Goal: Transaction & Acquisition: Purchase product/service

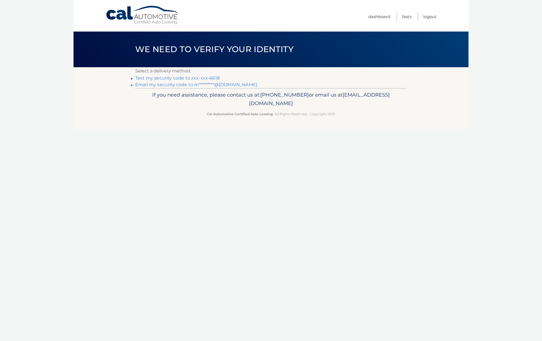
click at [206, 78] on link "Text my security code to xxx-xxx-6618" at bounding box center [177, 77] width 84 height 5
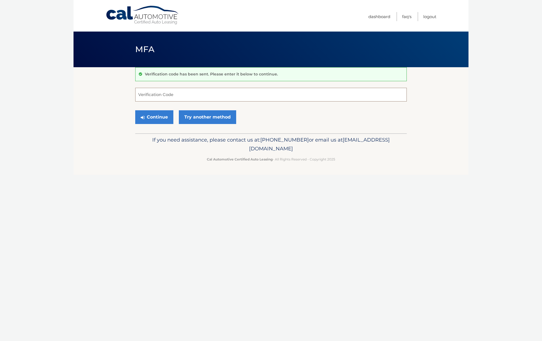
click at [192, 92] on input "Verification Code" at bounding box center [270, 95] width 271 height 14
type input "480971"
click at [159, 116] on button "Continue" at bounding box center [154, 117] width 38 height 14
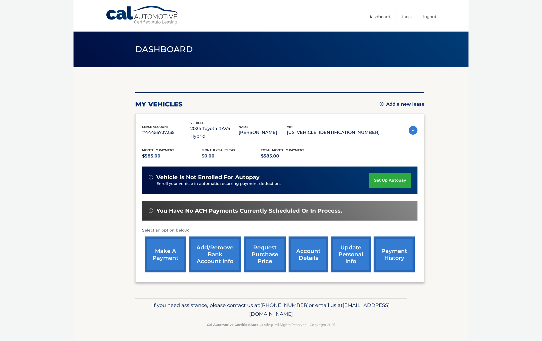
click at [168, 250] on link "make a payment" at bounding box center [165, 254] width 41 height 36
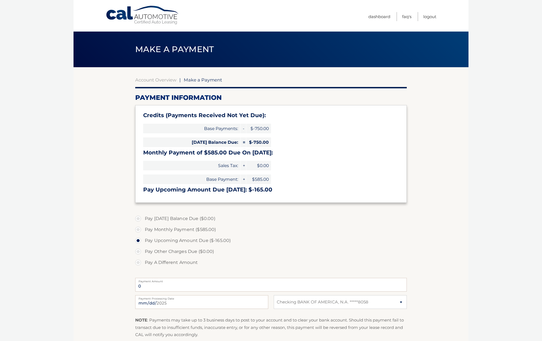
select select "MTMwZGViMjktOGUxNi00NjcwLWFmMzYtM2IxMGY1Y2FlN2Jm"
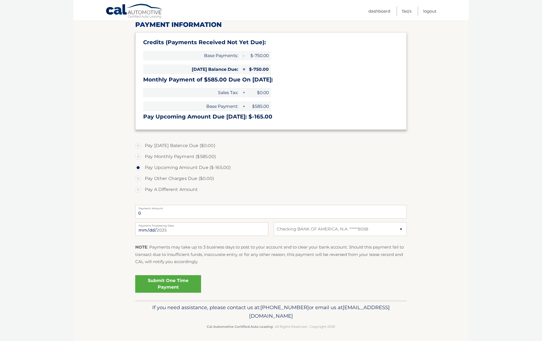
scroll to position [73, 0]
click at [178, 281] on link "Submit One Time Payment" at bounding box center [168, 284] width 66 height 18
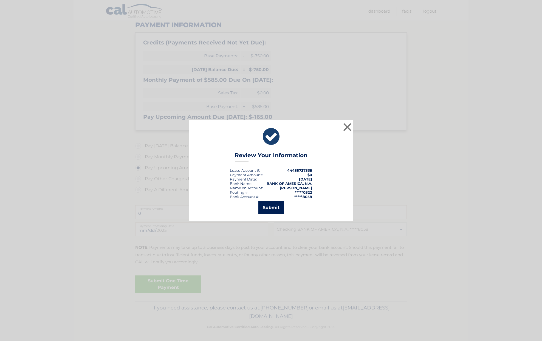
click at [271, 209] on button "Submit" at bounding box center [270, 207] width 25 height 13
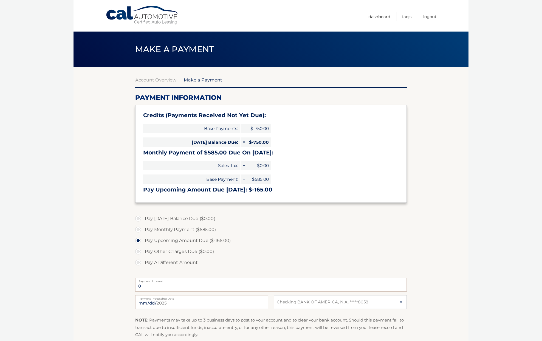
select select "MTMwZGViMjktOGUxNi00NjcwLWFmMzYtM2IxMGY1Y2FlN2Jm"
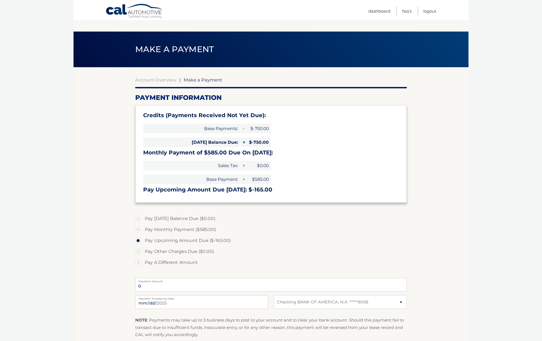
scroll to position [53, 0]
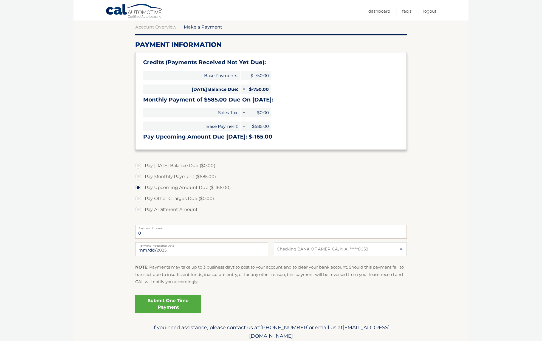
click at [170, 305] on link "Submit One Time Payment" at bounding box center [168, 304] width 66 height 18
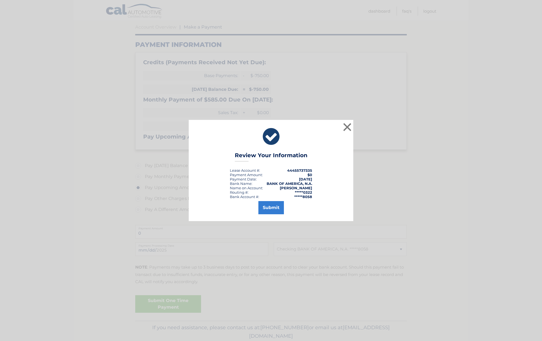
click at [266, 210] on button "Submit" at bounding box center [270, 207] width 25 height 13
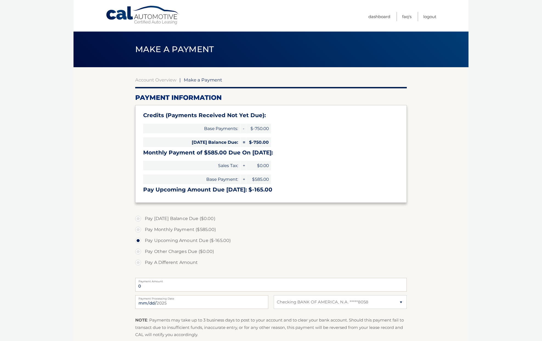
select select "MTMwZGViMjktOGUxNi00NjcwLWFmMzYtM2IxMGY1Y2FlN2Jm"
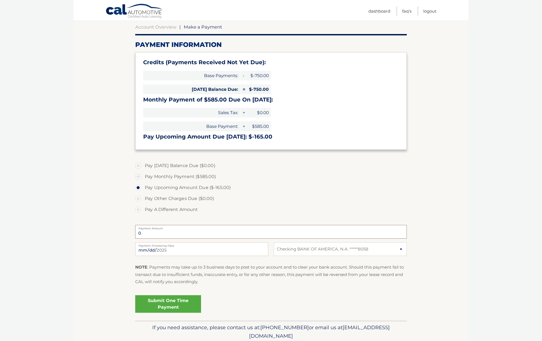
click at [217, 232] on input "0" at bounding box center [270, 232] width 271 height 14
click at [428, 12] on link "Logout" at bounding box center [429, 11] width 13 height 9
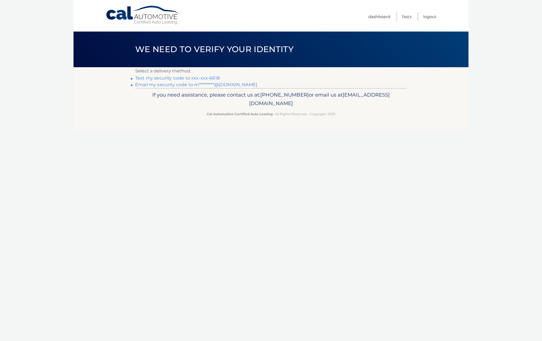
click at [187, 78] on link "Text my security code to xxx-xxx-6618" at bounding box center [177, 77] width 84 height 5
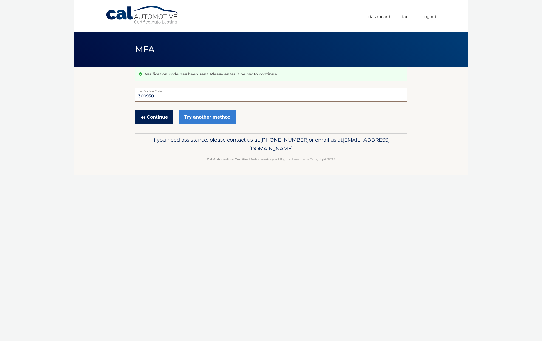
type input "300950"
click at [158, 117] on button "Continue" at bounding box center [154, 117] width 38 height 14
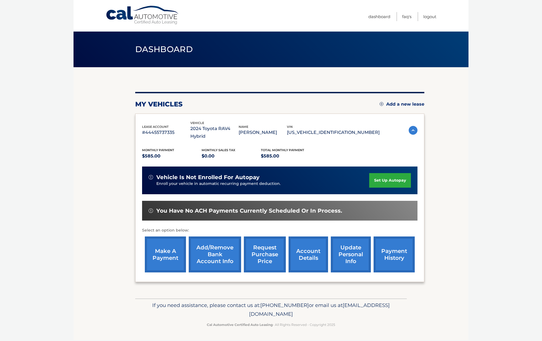
click at [161, 242] on link "make a payment" at bounding box center [165, 254] width 41 height 36
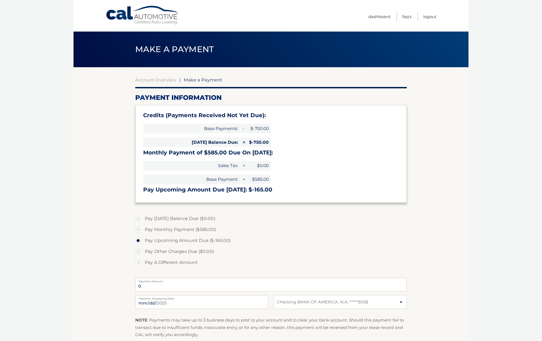
select select "MTMwZGViMjktOGUxNi00NjcwLWFmMzYtM2IxMGY1Y2FlN2Jm"
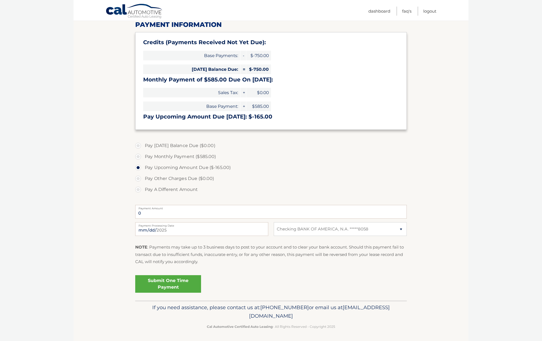
scroll to position [73, 0]
click at [166, 280] on link "Submit One Time Payment" at bounding box center [168, 284] width 66 height 18
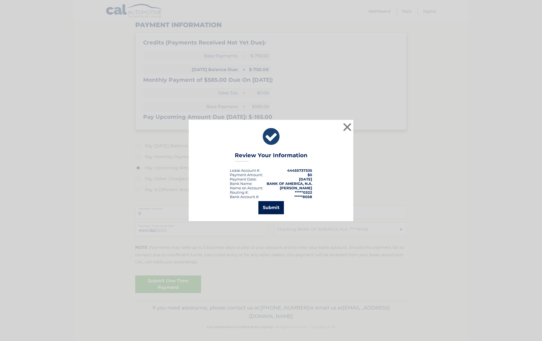
click at [263, 207] on button "Submit" at bounding box center [270, 207] width 25 height 13
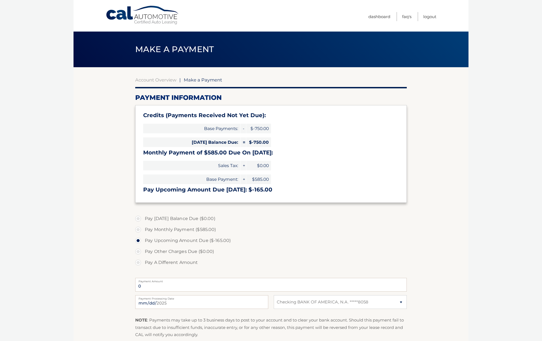
select select "MTMwZGViMjktOGUxNi00NjcwLWFmMzYtM2IxMGY1Y2FlN2Jm"
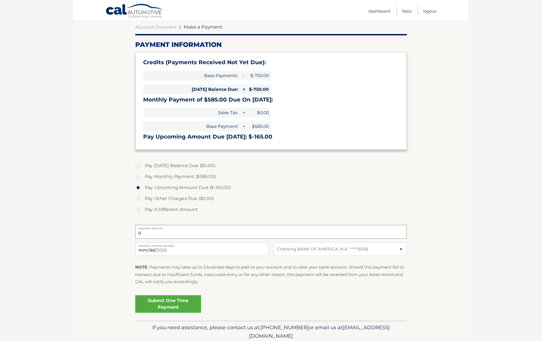
click at [180, 234] on input "0" at bounding box center [270, 232] width 271 height 14
click at [171, 231] on input "0" at bounding box center [270, 232] width 271 height 14
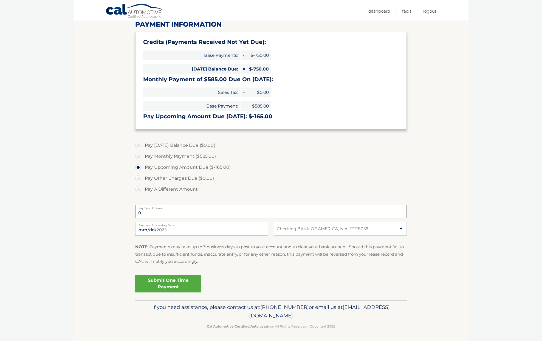
scroll to position [73, 0]
click at [158, 282] on link "Submit One Time Payment" at bounding box center [168, 284] width 66 height 18
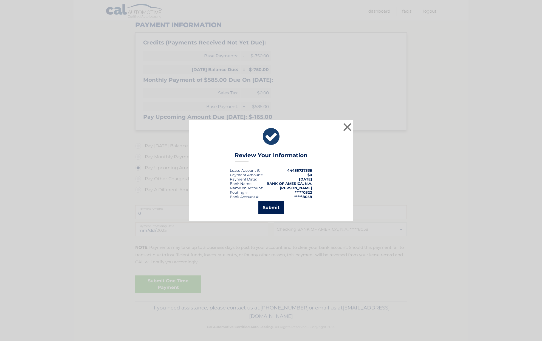
click at [265, 205] on button "Submit" at bounding box center [270, 207] width 25 height 13
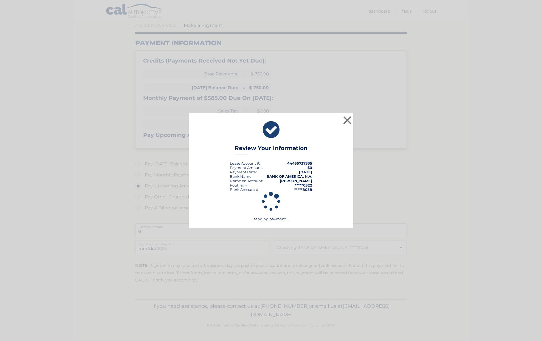
scroll to position [53, 0]
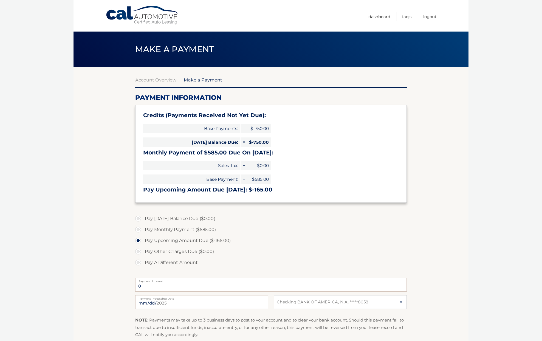
select select "MTMwZGViMjktOGUxNi00NjcwLWFmMzYtM2IxMGY1Y2FlN2Jm"
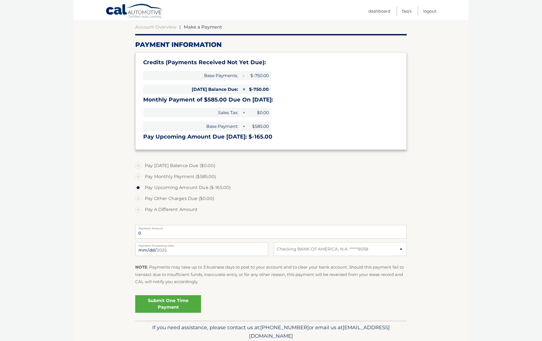
click at [140, 198] on label "Pay Other Charges Due ($0.00)" at bounding box center [270, 198] width 271 height 11
click at [138, 197] on label "Pay Other Charges Due ($0.00)" at bounding box center [270, 198] width 271 height 11
click at [159, 232] on input "0" at bounding box center [270, 232] width 271 height 14
click at [156, 231] on input "0" at bounding box center [270, 232] width 271 height 14
click at [139, 197] on label "Pay Other Charges Due ($0.00)" at bounding box center [270, 198] width 271 height 11
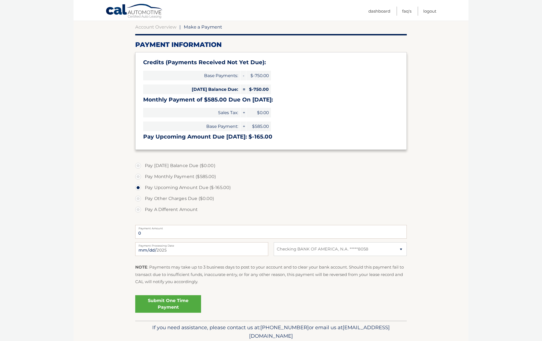
click at [139, 176] on label "Pay Monthly Payment ($585.00)" at bounding box center [270, 176] width 271 height 11
click at [139, 176] on input "Pay Monthly Payment ($585.00)" at bounding box center [139, 175] width 5 height 9
radio input "true"
type input "585.00"
click at [138, 197] on label "Pay Other Charges Due ($0.00)" at bounding box center [270, 198] width 271 height 11
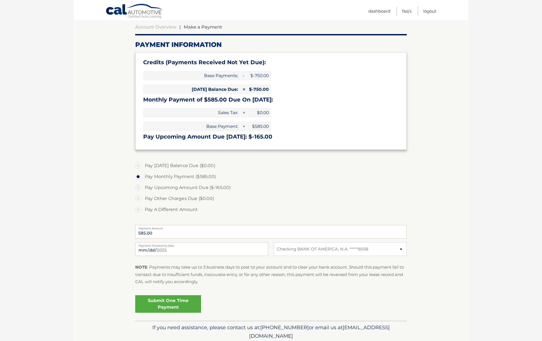
click at [137, 183] on label "Pay Upcoming Amount Due ($-165.00)" at bounding box center [270, 187] width 271 height 11
click at [137, 183] on input "Pay Upcoming Amount Due ($-165.00)" at bounding box center [139, 186] width 5 height 9
radio input "true"
type input "0"
click at [138, 165] on label "Pay Today's Balance Due ($0.00)" at bounding box center [270, 165] width 271 height 11
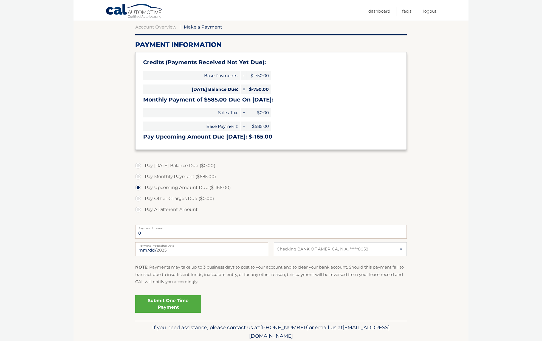
click at [138, 165] on label "Pay Today's Balance Due ($0.00)" at bounding box center [270, 165] width 271 height 11
click at [139, 177] on label "Pay Monthly Payment ($585.00)" at bounding box center [270, 176] width 271 height 11
click at [139, 177] on input "Pay Monthly Payment ($585.00)" at bounding box center [139, 175] width 5 height 9
radio input "true"
type input "585.00"
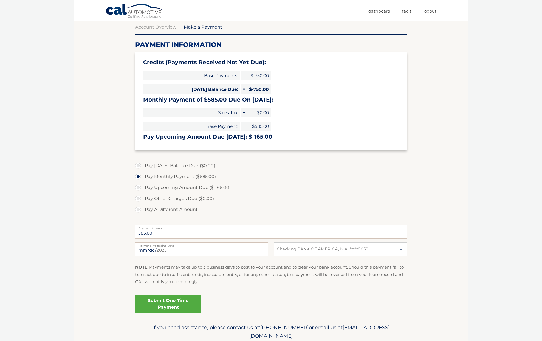
click at [138, 165] on label "Pay Today's Balance Due ($0.00)" at bounding box center [270, 165] width 271 height 11
click at [139, 164] on label "Pay Today's Balance Due ($0.00)" at bounding box center [270, 165] width 271 height 11
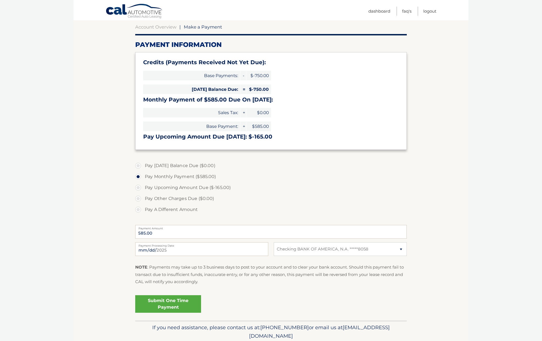
click at [139, 187] on label "Pay Upcoming Amount Due ($-165.00)" at bounding box center [270, 187] width 271 height 11
click at [139, 187] on input "Pay Upcoming Amount Due ($-165.00)" at bounding box center [139, 186] width 5 height 9
radio input "true"
type input "0"
click at [155, 300] on link "Submit One Time Payment" at bounding box center [168, 304] width 66 height 18
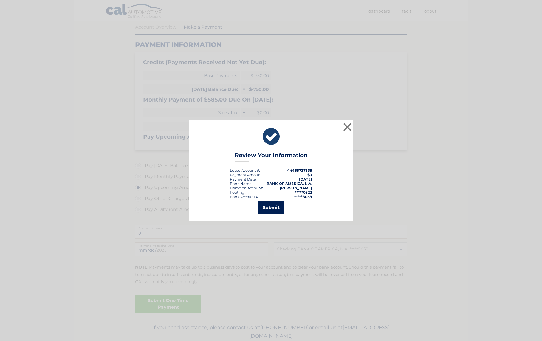
click at [273, 204] on button "Submit" at bounding box center [270, 207] width 25 height 13
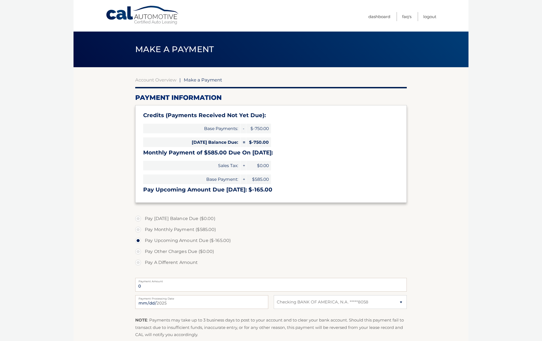
select select "MTMwZGViMjktOGUxNi00NjcwLWFmMzYtM2IxMGY1Y2FlN2Jm"
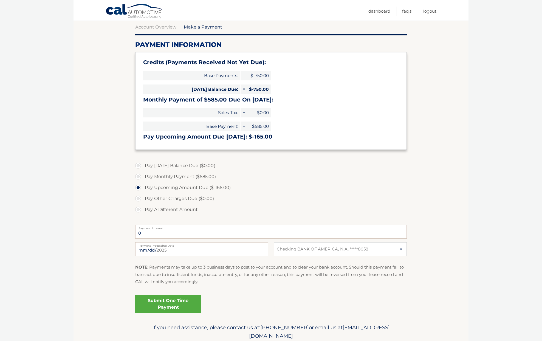
click at [138, 174] on label "Pay Monthly Payment ($585.00)" at bounding box center [270, 176] width 271 height 11
click at [138, 174] on input "Pay Monthly Payment ($585.00)" at bounding box center [139, 175] width 5 height 9
radio input "true"
type input "585.00"
click at [178, 300] on link "Submit One Time Payment" at bounding box center [168, 304] width 66 height 18
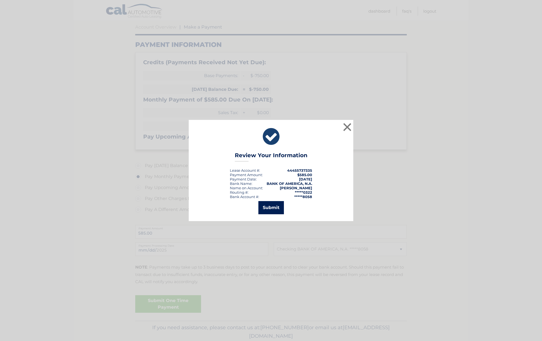
click at [272, 209] on button "Submit" at bounding box center [270, 207] width 25 height 13
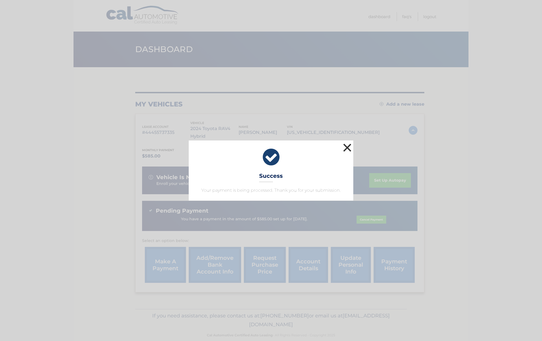
click at [345, 146] on button "×" at bounding box center [347, 147] width 11 height 11
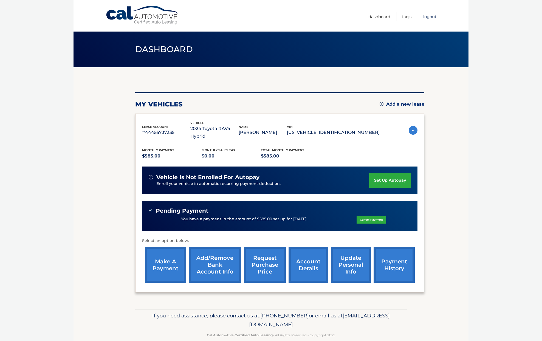
click at [428, 16] on link "Logout" at bounding box center [429, 16] width 13 height 9
